Goal: Task Accomplishment & Management: Complete application form

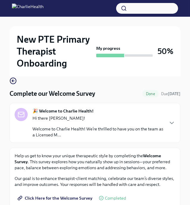
scroll to position [90, 0]
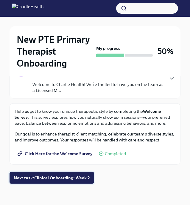
click at [75, 179] on span "Next task : Clinical Onboarding: Week 2" at bounding box center [52, 178] width 76 height 6
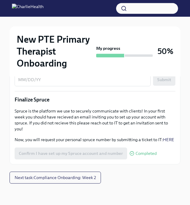
scroll to position [721, 0]
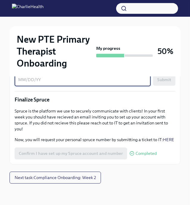
click at [74, 83] on textarea "To complete this task, please enter the date of your mentor meeting / shadowing:" at bounding box center [82, 79] width 129 height 7
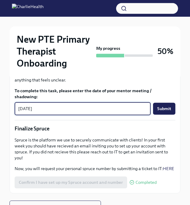
scroll to position [668, 0]
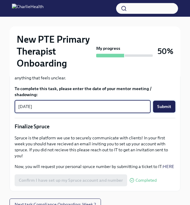
type textarea "[DATE]"
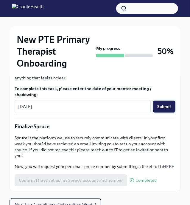
click at [161, 109] on span "Submit" at bounding box center [164, 106] width 14 height 6
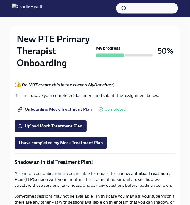
scroll to position [489, 0]
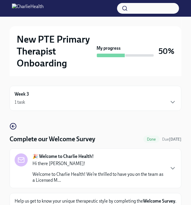
scroll to position [90, 0]
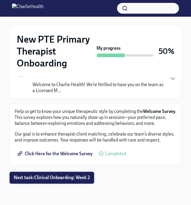
click at [71, 173] on button "Next task : Clinical Onboarding: Week 2" at bounding box center [52, 178] width 85 height 12
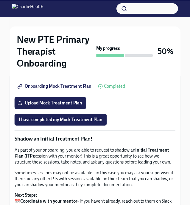
scroll to position [520, 0]
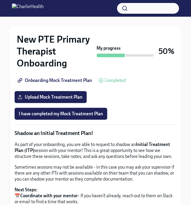
click at [46, 83] on span "Onboarding Mock Treatment Plan" at bounding box center [55, 80] width 73 height 6
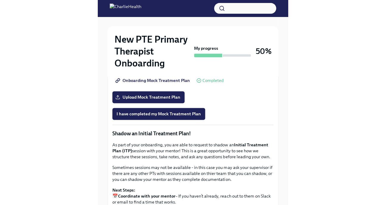
scroll to position [10, 0]
